Goal: Information Seeking & Learning: Learn about a topic

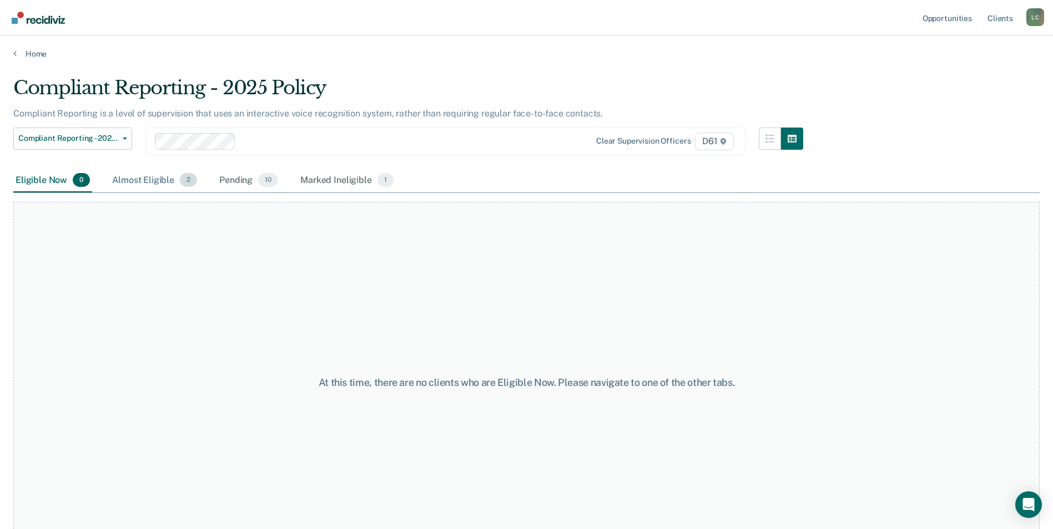
click at [158, 172] on div "Almost Eligible 2" at bounding box center [154, 181] width 89 height 24
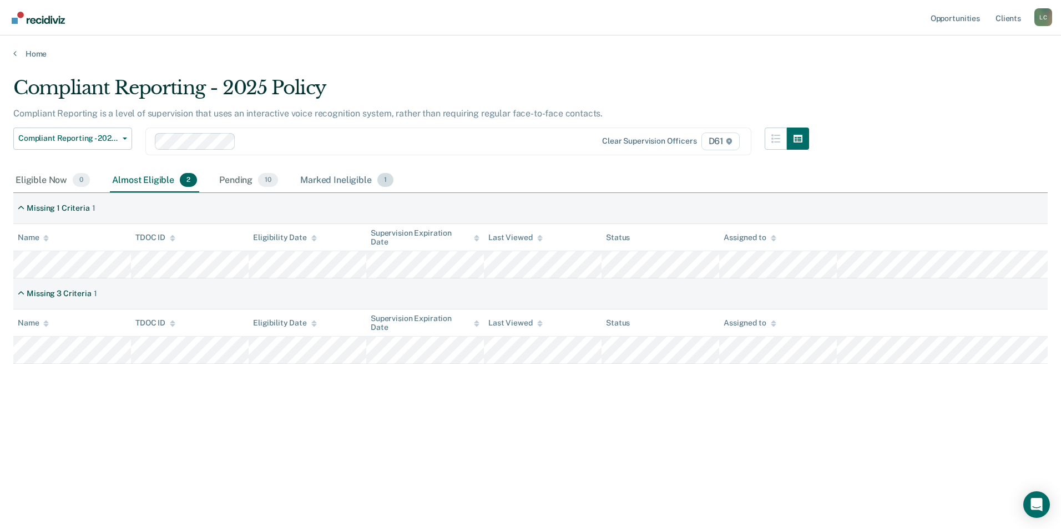
click at [326, 180] on div "Marked Ineligible 1" at bounding box center [347, 181] width 98 height 24
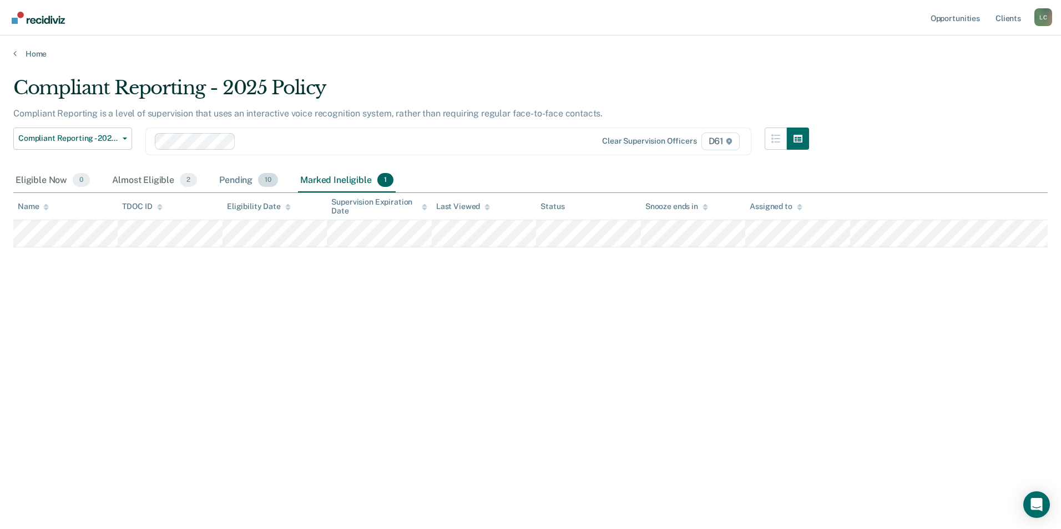
click at [245, 181] on div "Pending 10" at bounding box center [248, 181] width 63 height 24
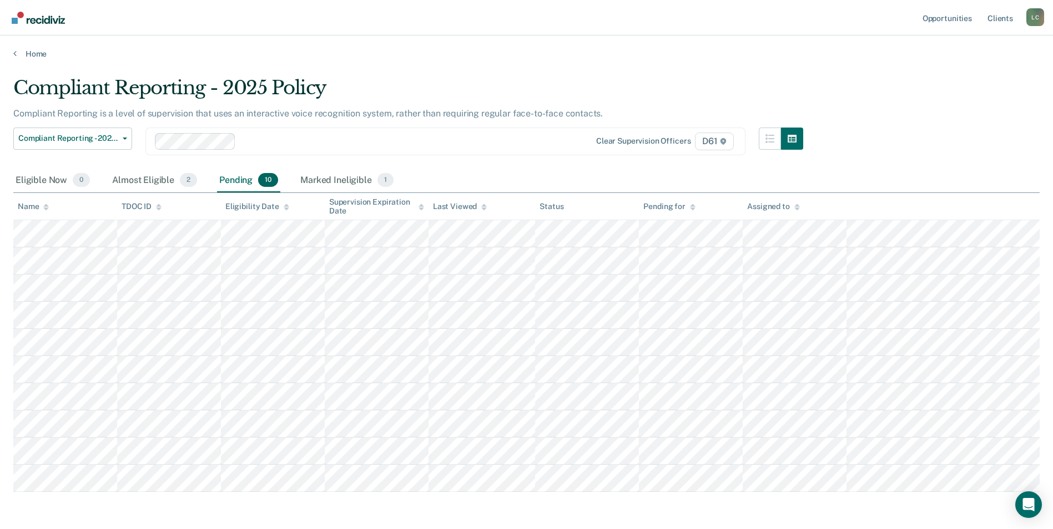
click at [52, 208] on th "Name" at bounding box center [65, 206] width 104 height 27
click at [49, 207] on icon at bounding box center [46, 207] width 6 height 7
